Goal: Task Accomplishment & Management: Manage account settings

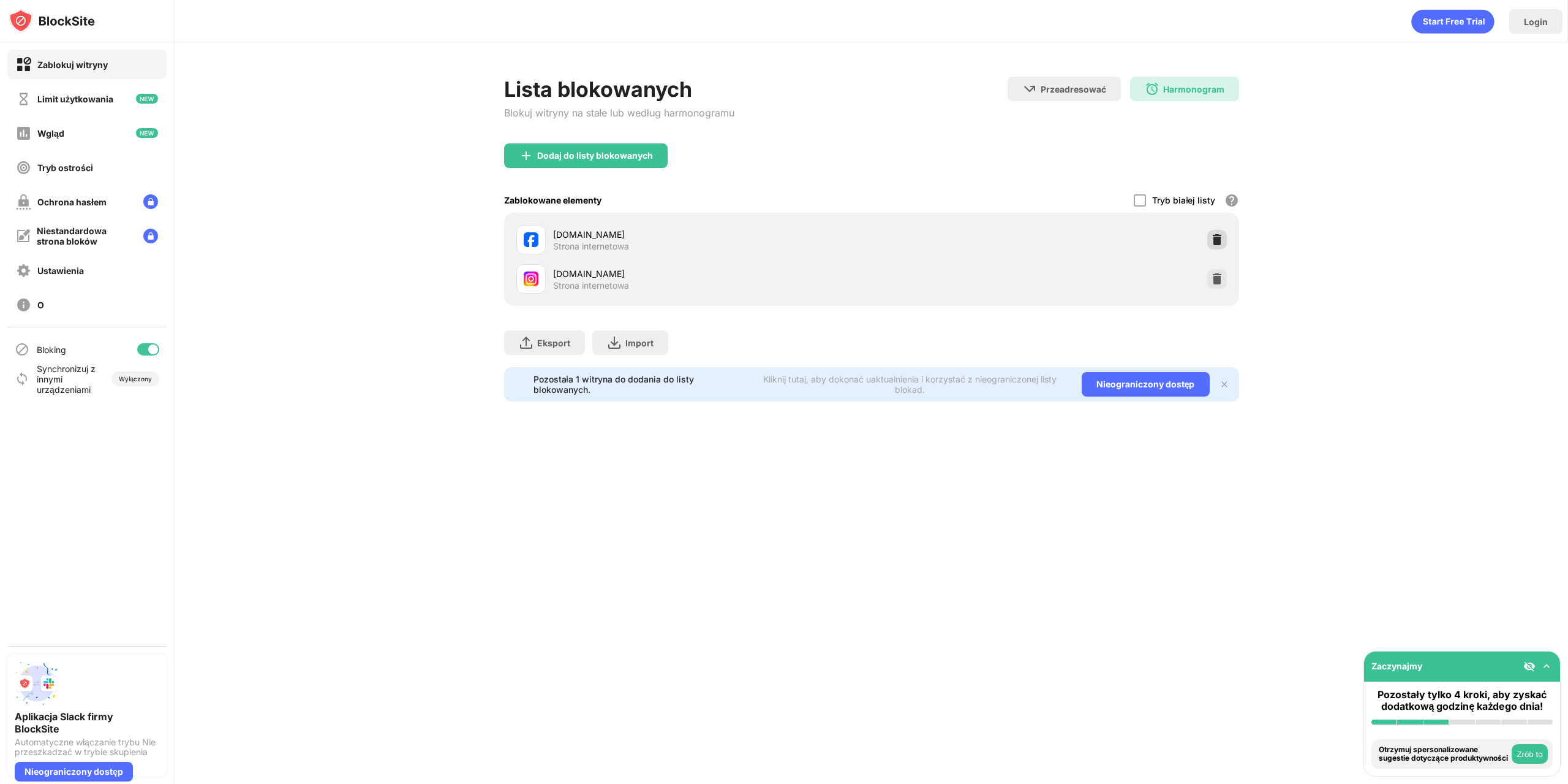
click at [1215, 237] on img at bounding box center [1217, 240] width 13 height 13
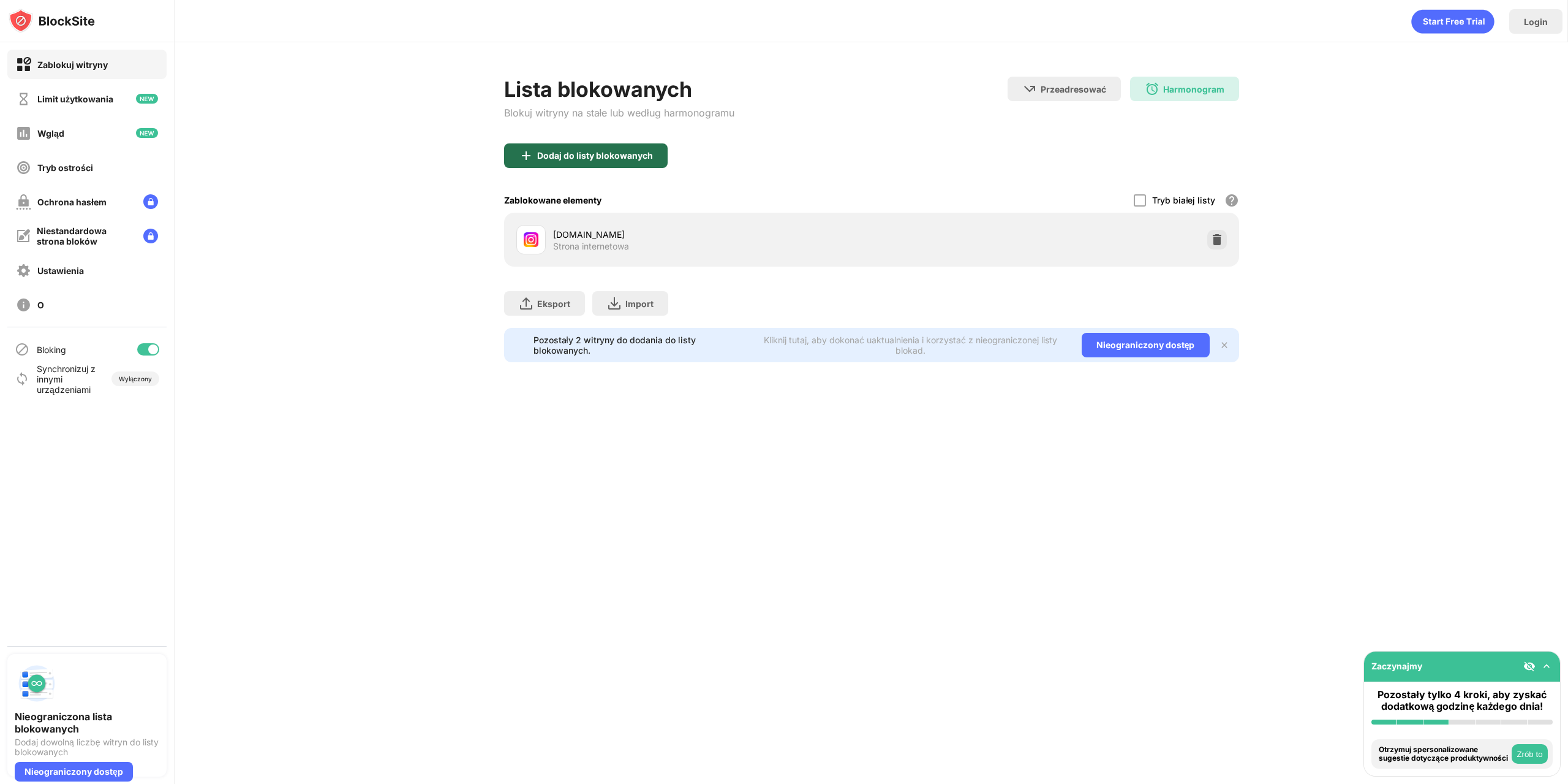
click at [593, 151] on font "Dodaj do listy blokowanych" at bounding box center [594, 155] width 116 height 11
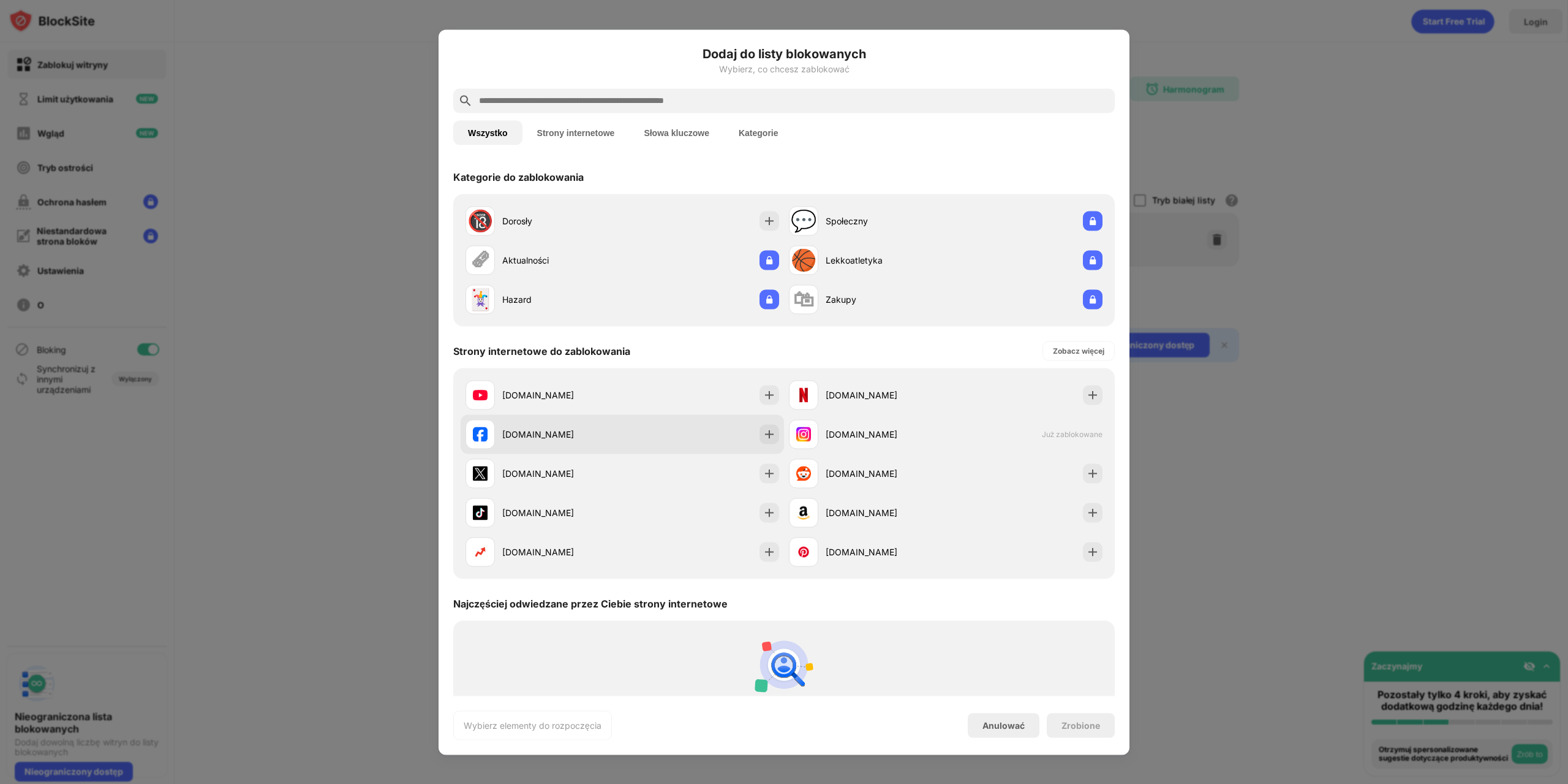
click at [567, 435] on div "[DOMAIN_NAME]" at bounding box center [562, 434] width 120 height 13
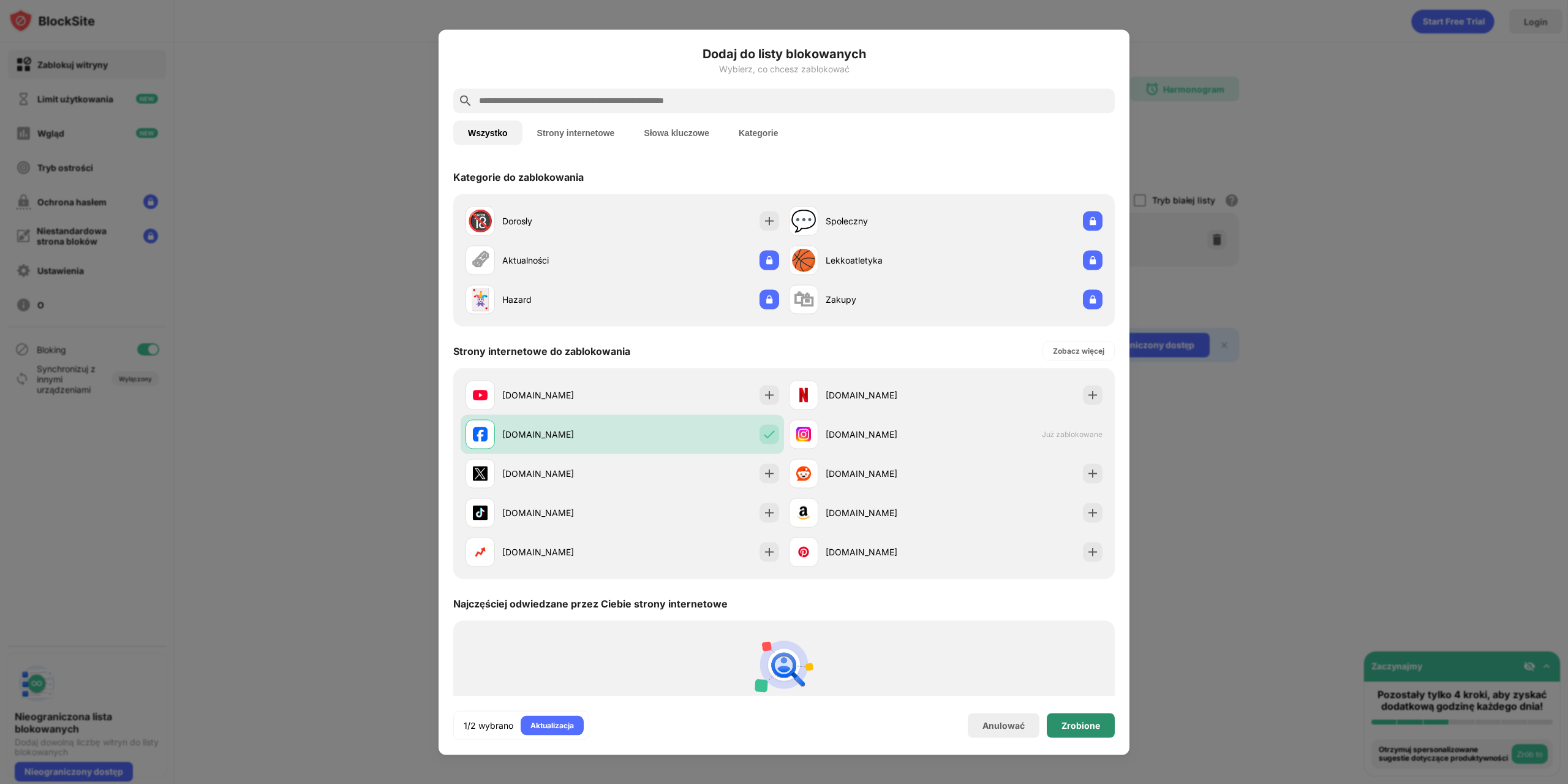
click at [1079, 727] on font "Zrobione" at bounding box center [1080, 725] width 39 height 11
